Goal: Information Seeking & Learning: Learn about a topic

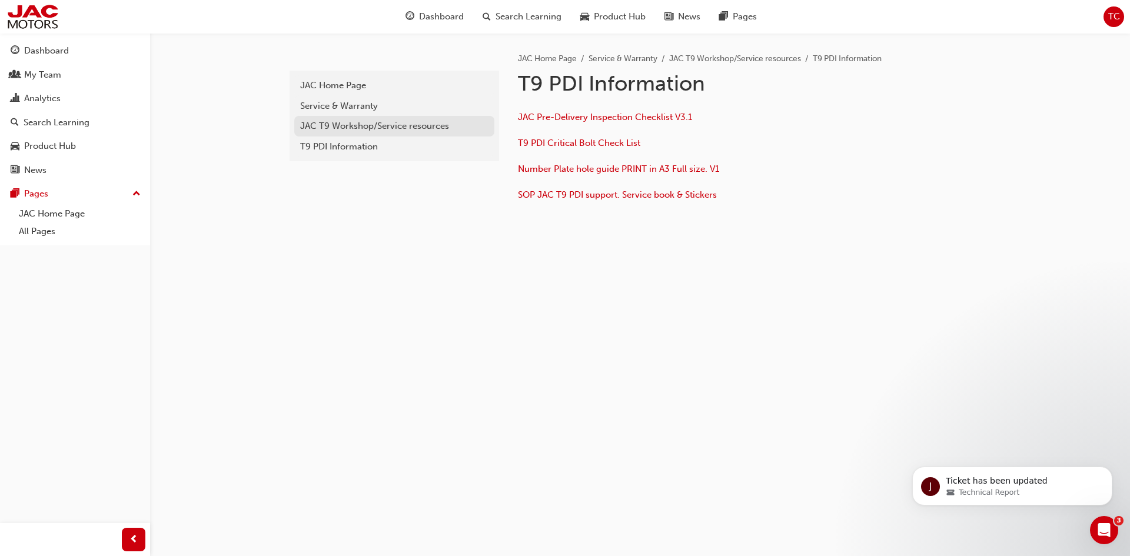
click at [330, 127] on div "JAC T9 Workshop/Service resources" at bounding box center [394, 126] width 188 height 14
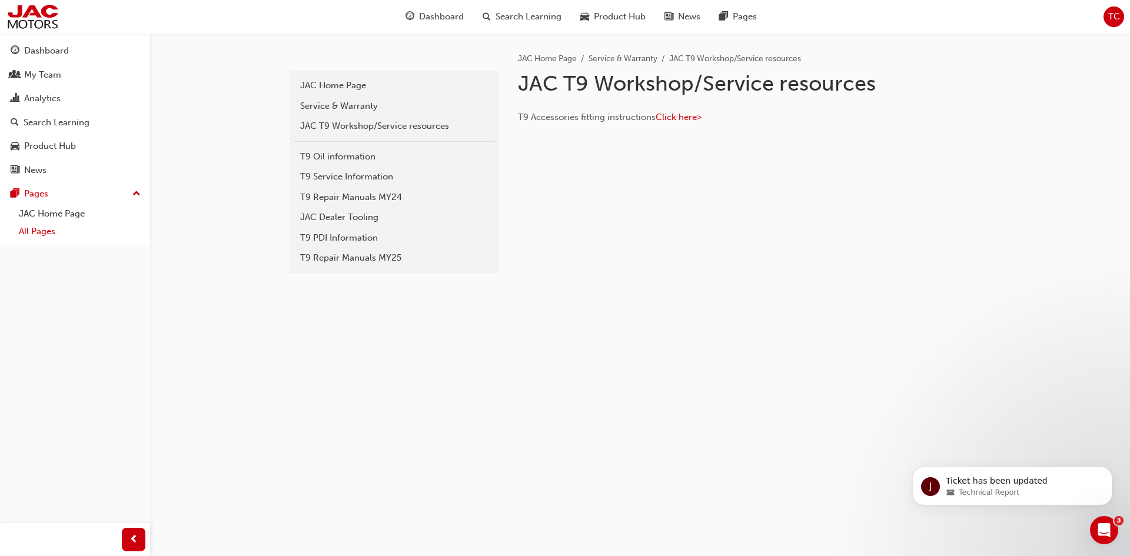
click at [26, 227] on link "All Pages" at bounding box center [79, 232] width 131 height 18
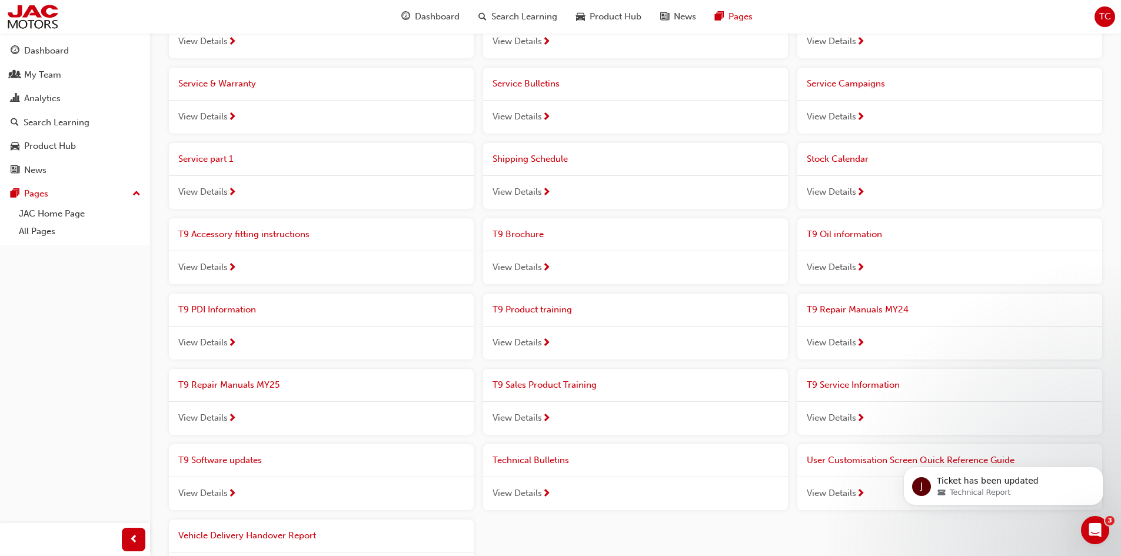
scroll to position [765, 0]
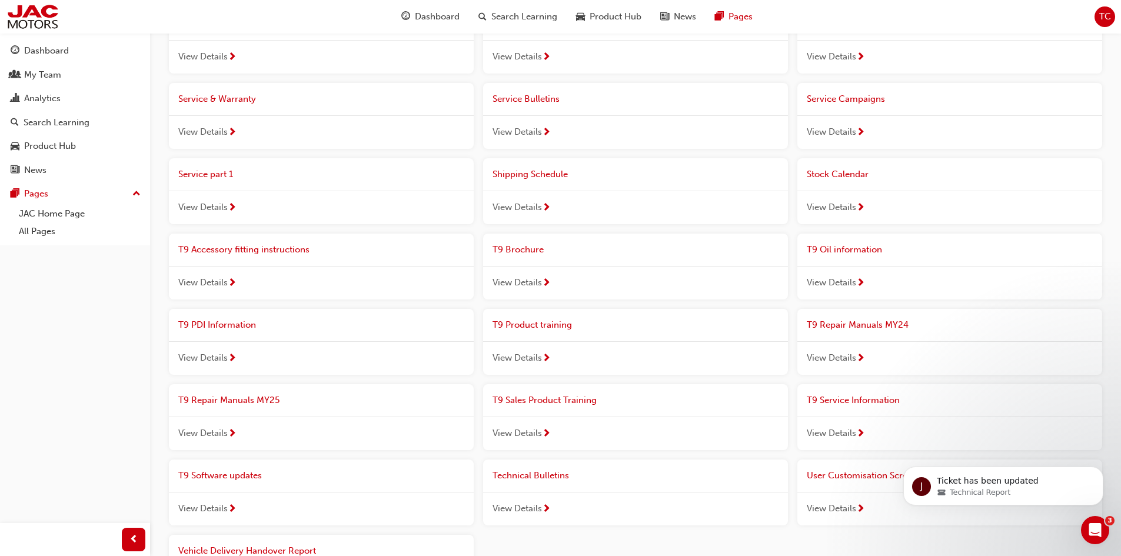
click at [218, 484] on div "T9 Software updates" at bounding box center [321, 476] width 305 height 32
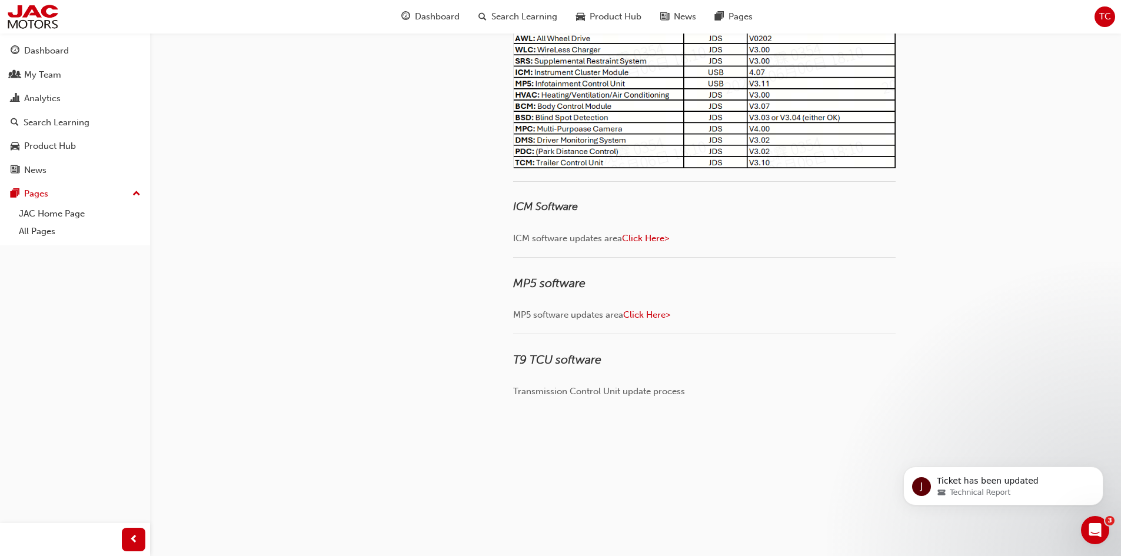
scroll to position [353, 0]
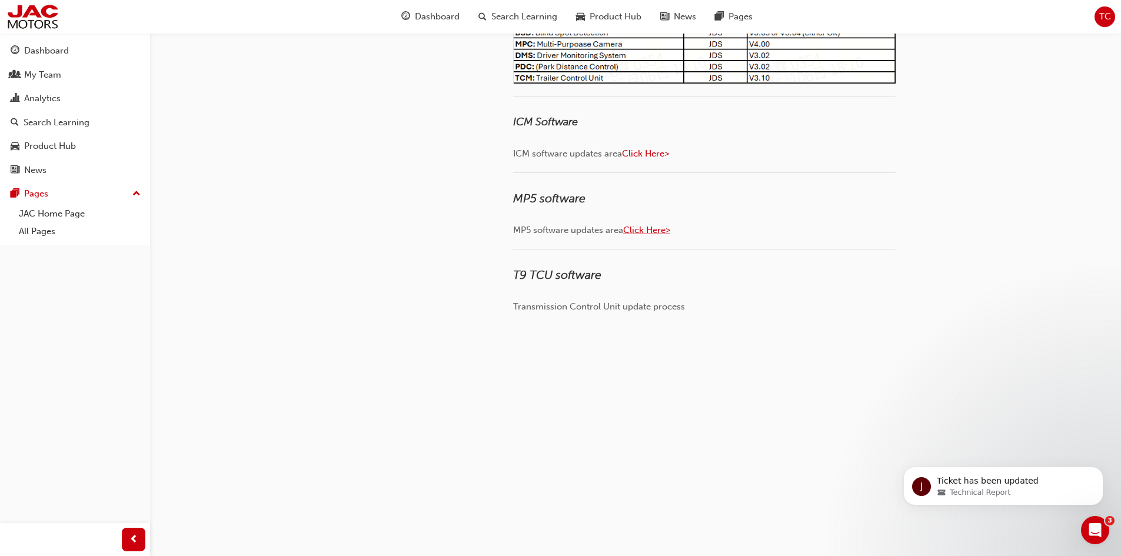
click at [650, 227] on span "Click Here>" at bounding box center [646, 230] width 47 height 11
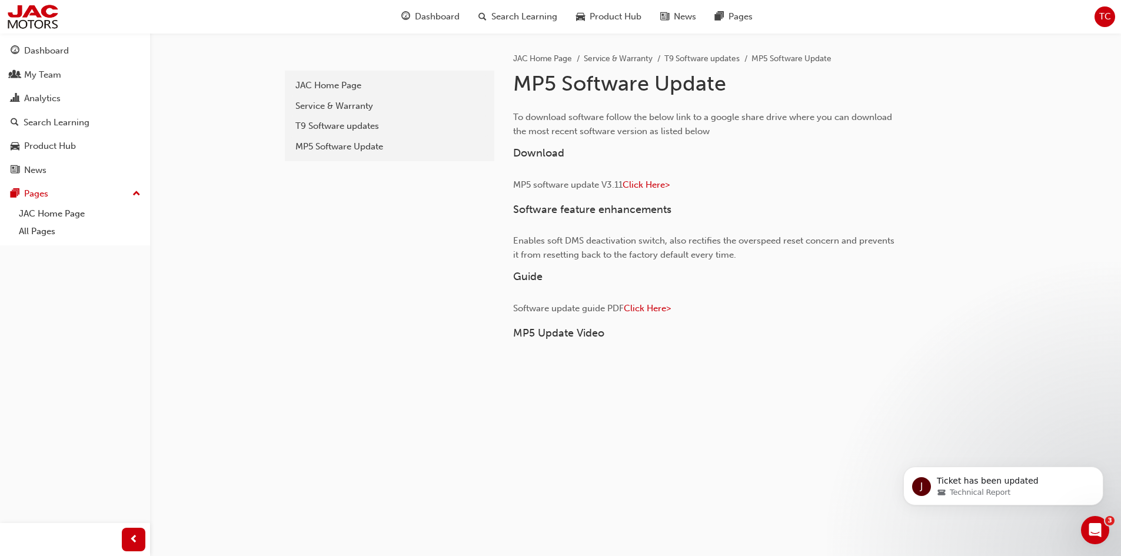
scroll to position [135, 0]
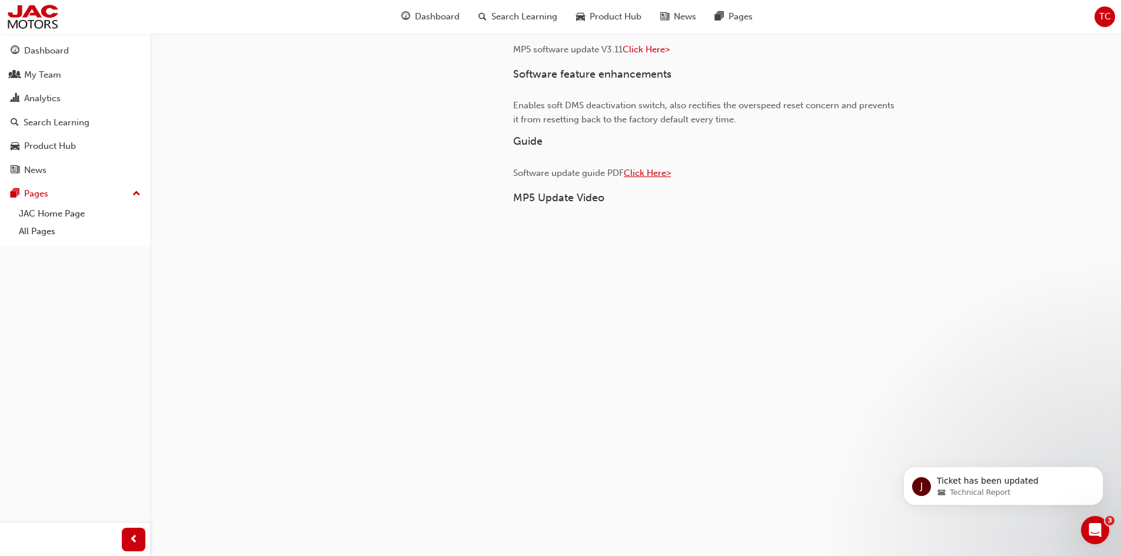
click at [660, 174] on span "Click Here>" at bounding box center [647, 173] width 47 height 11
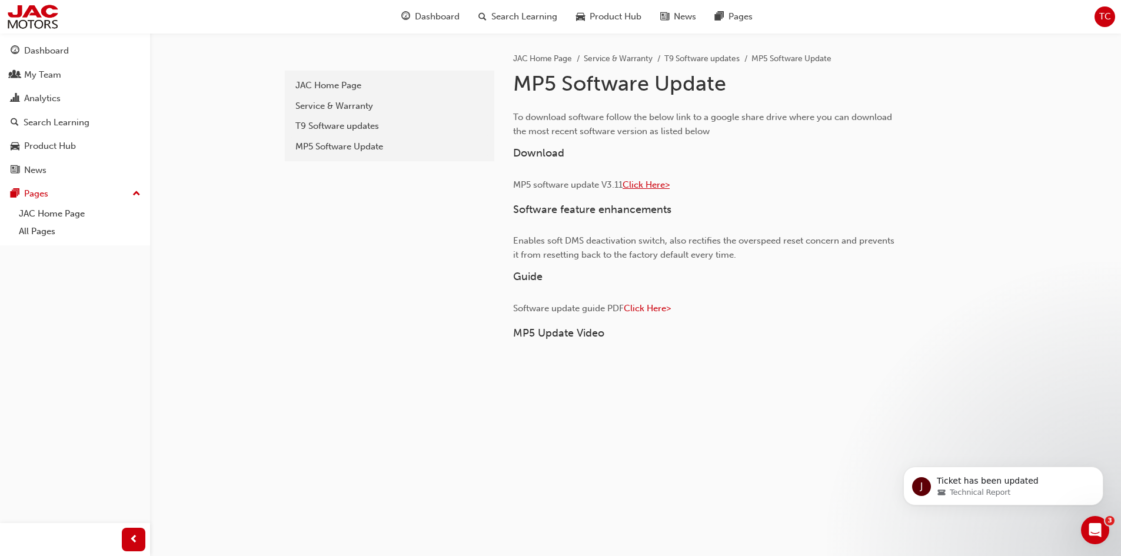
click at [643, 185] on span "Click Here>" at bounding box center [646, 185] width 47 height 11
click at [282, 285] on div "11ec04a7-11c9-416f-92dd-e586a1dabc50 JAC Home Page Service & Warranty T9 Softwa…" at bounding box center [560, 346] width 1121 height 692
click at [349, 131] on div "T9 Software updates" at bounding box center [390, 126] width 188 height 14
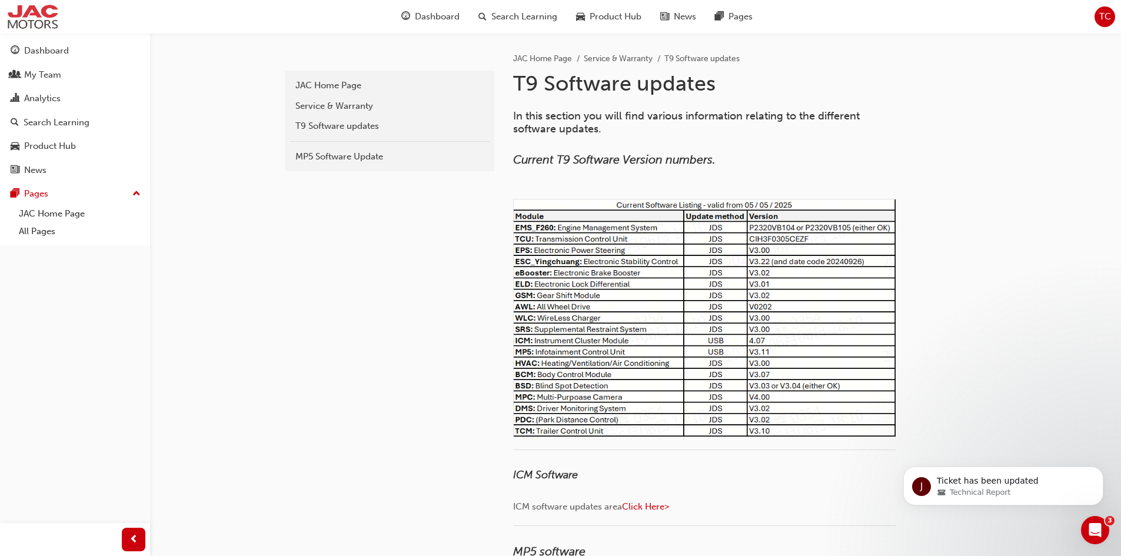
scroll to position [135, 0]
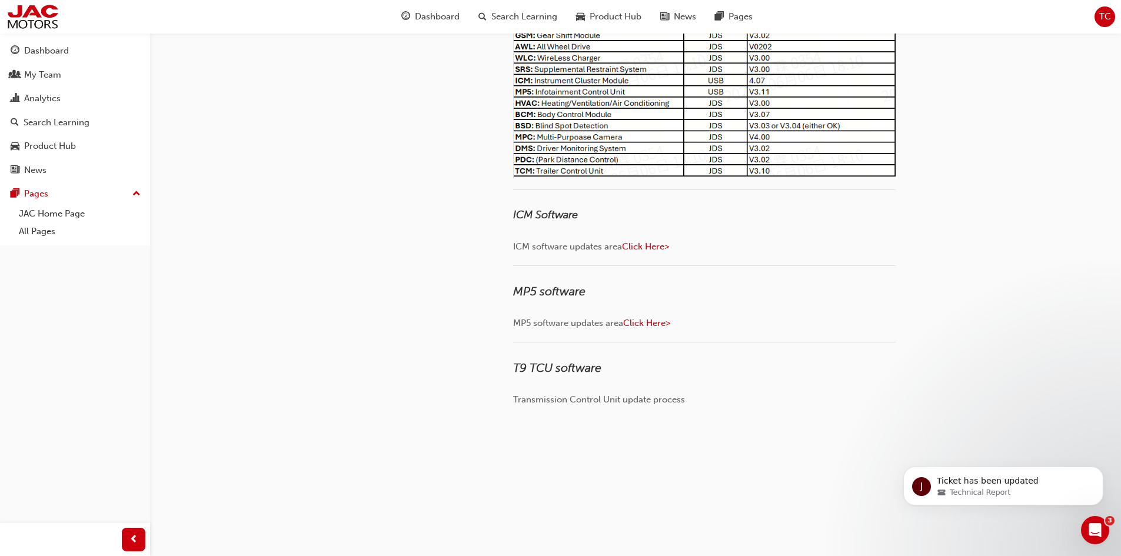
scroll to position [353, 0]
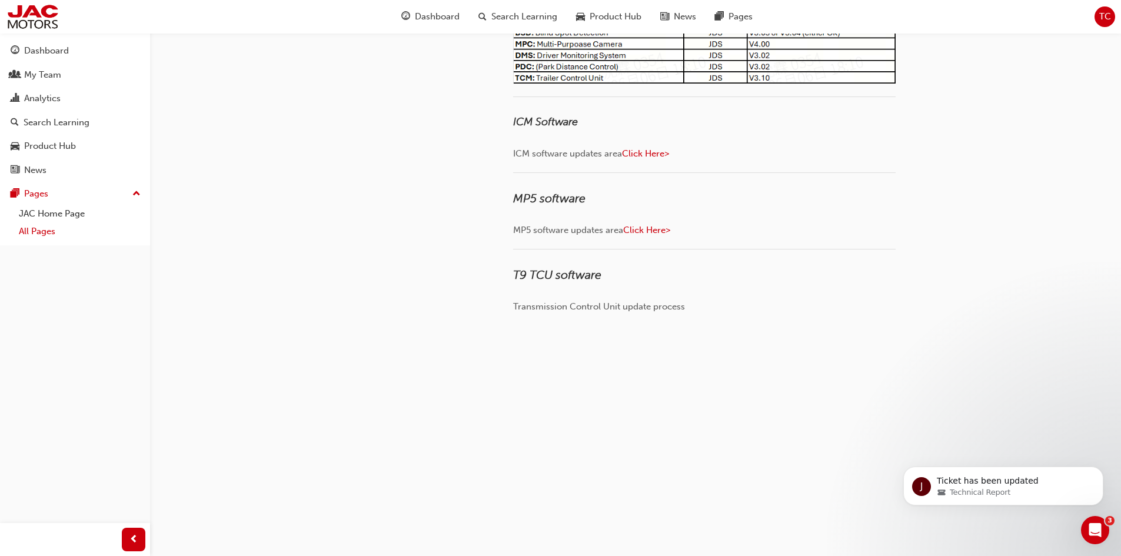
click at [39, 230] on link "All Pages" at bounding box center [79, 232] width 131 height 18
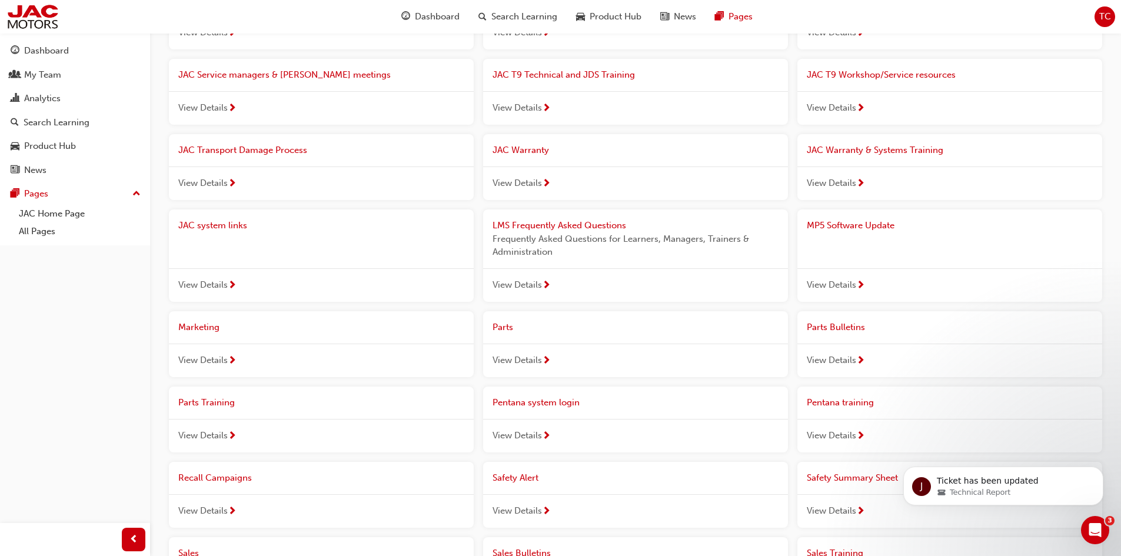
scroll to position [412, 0]
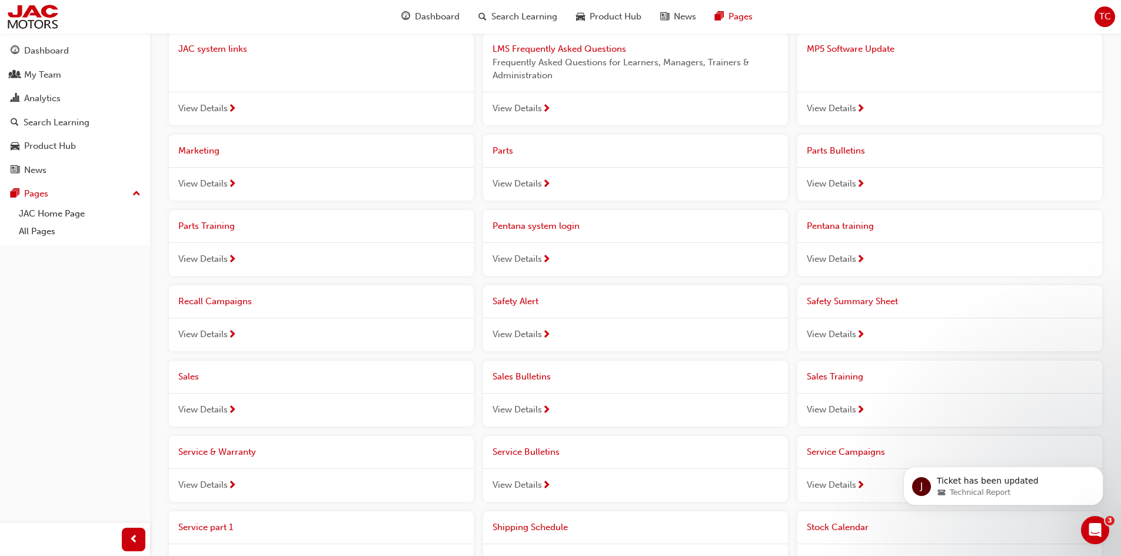
click at [218, 306] on span "Recall Campaigns" at bounding box center [215, 301] width 74 height 11
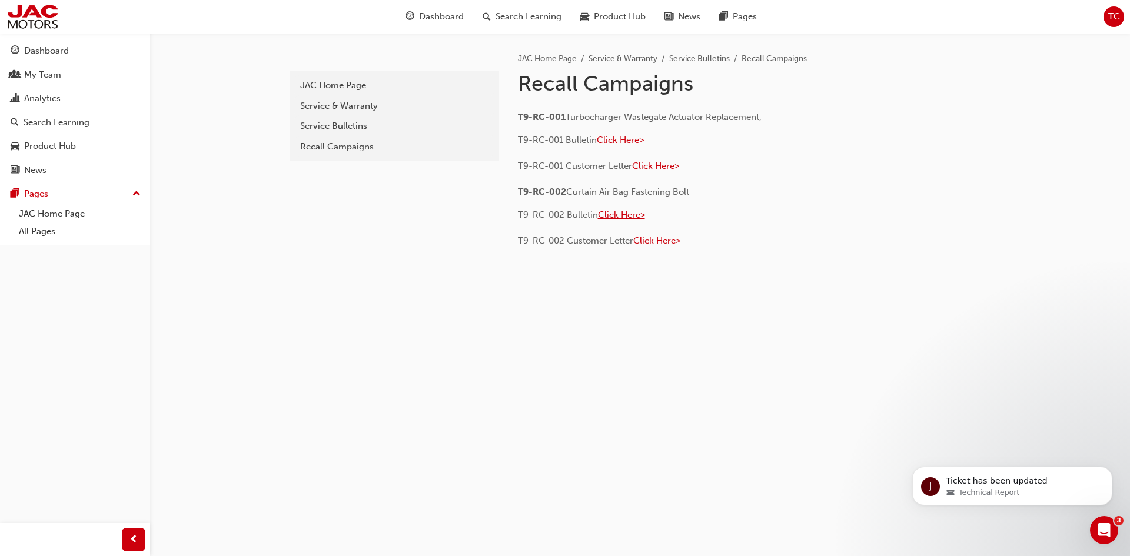
click at [618, 213] on span "Click Here>" at bounding box center [621, 215] width 47 height 11
click at [349, 128] on div "Service Bulletins" at bounding box center [394, 126] width 188 height 14
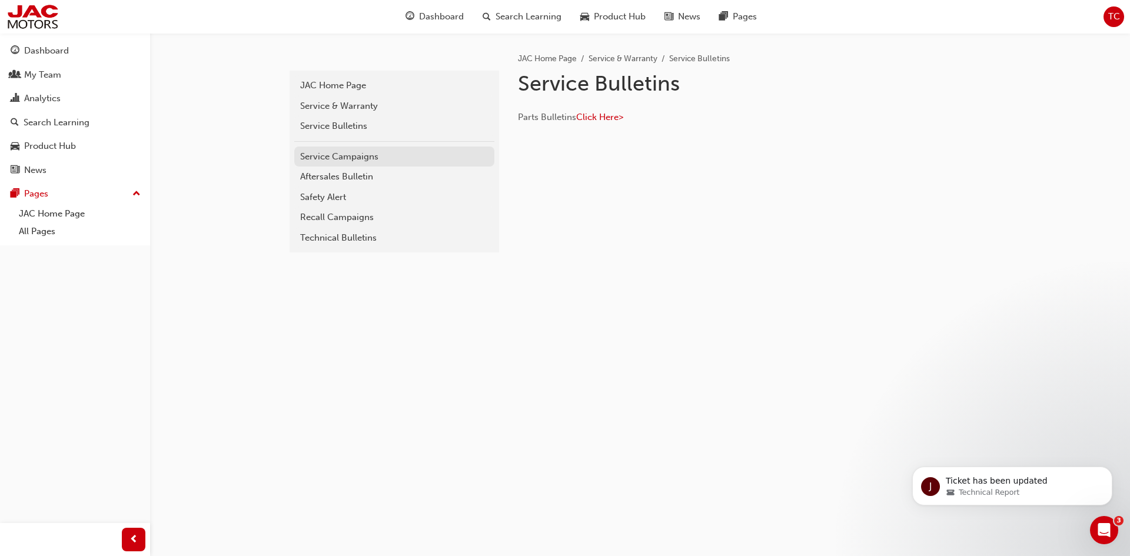
click at [341, 152] on div "Service Campaigns" at bounding box center [394, 157] width 188 height 14
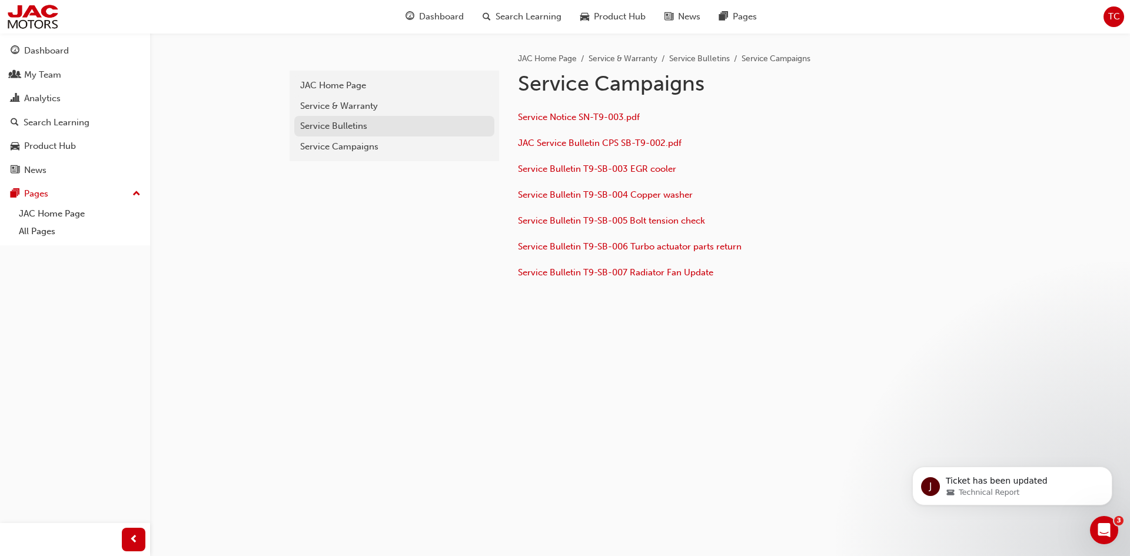
click at [334, 130] on div "Service Bulletins" at bounding box center [394, 126] width 188 height 14
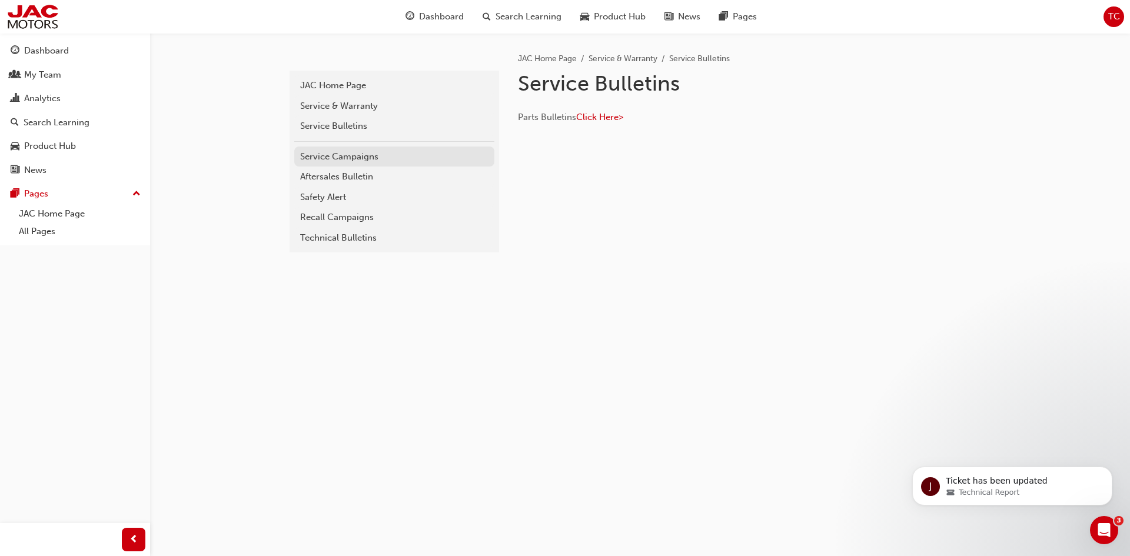
click at [333, 154] on div "Service Campaigns" at bounding box center [394, 157] width 188 height 14
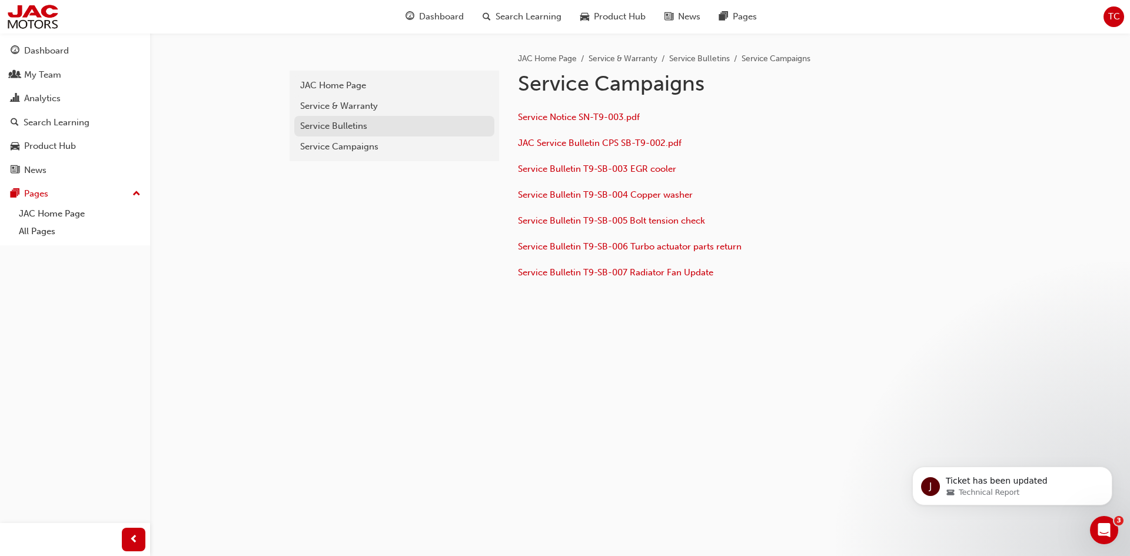
click at [336, 128] on div "Service Bulletins" at bounding box center [394, 126] width 188 height 14
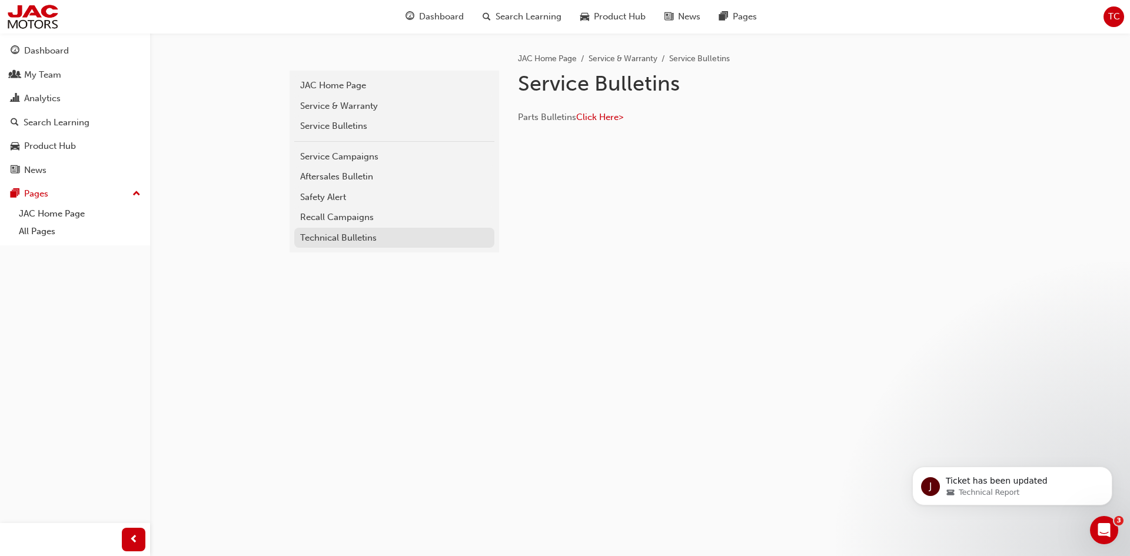
click at [346, 229] on link "Technical Bulletins" at bounding box center [394, 238] width 200 height 21
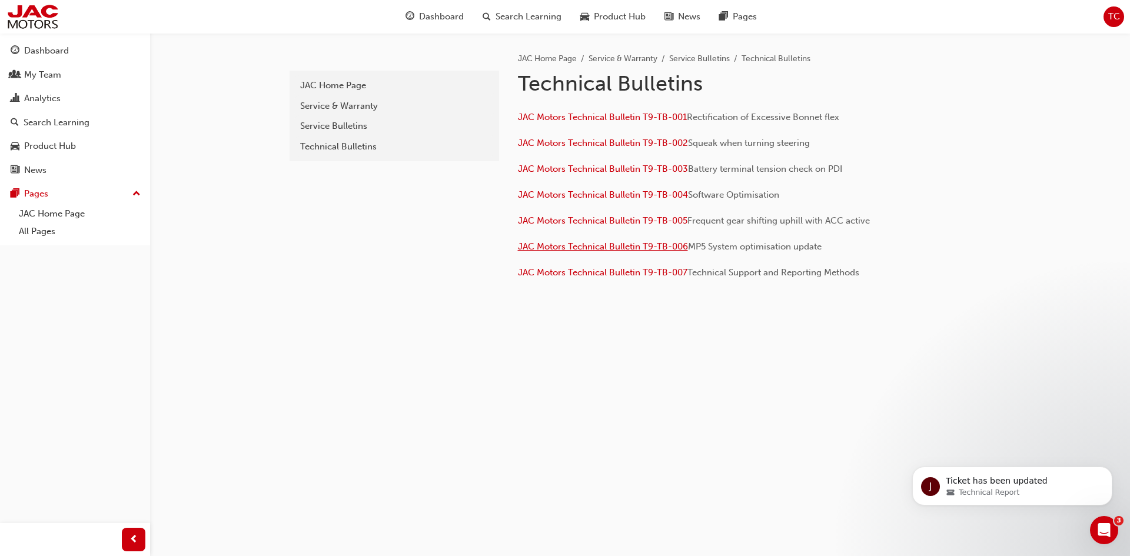
click at [612, 244] on span "JAC Motors Technical Bulletin T9-TB-006" at bounding box center [603, 246] width 170 height 11
